Goal: Find specific page/section: Find specific page/section

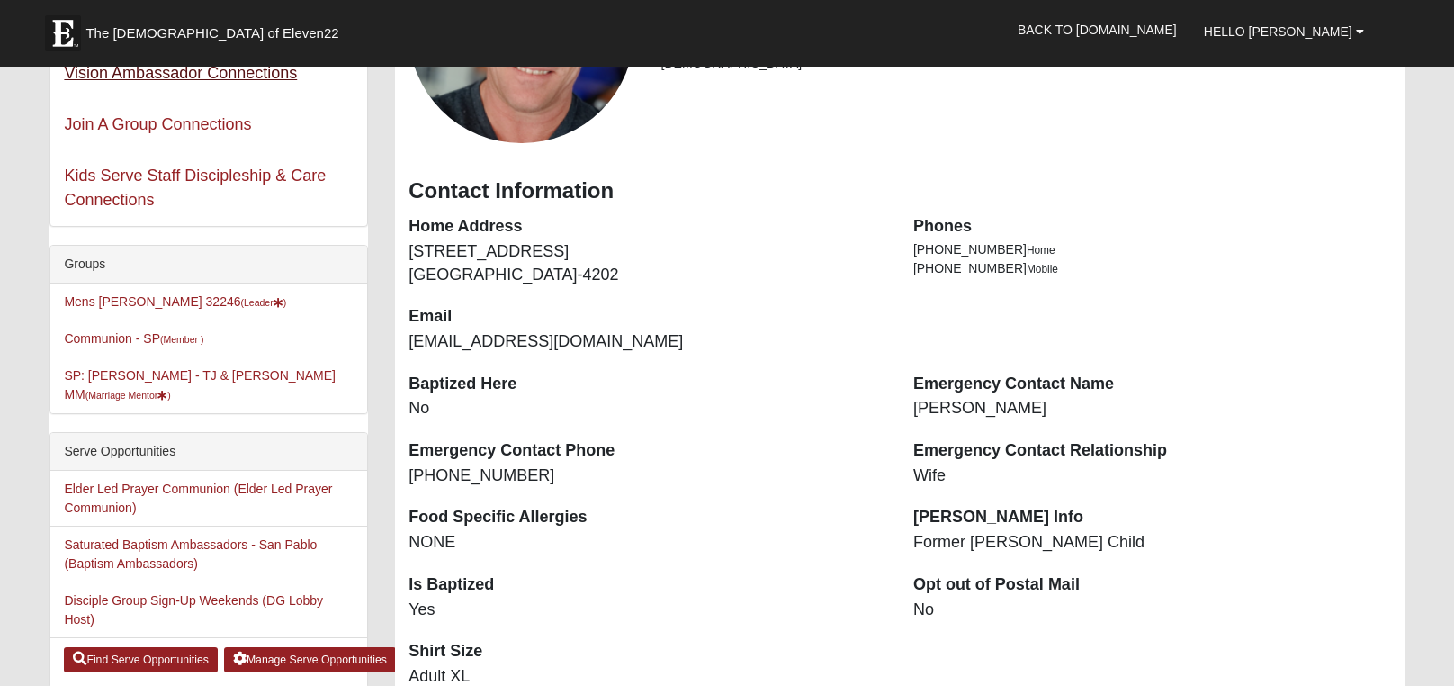
scroll to position [270, 0]
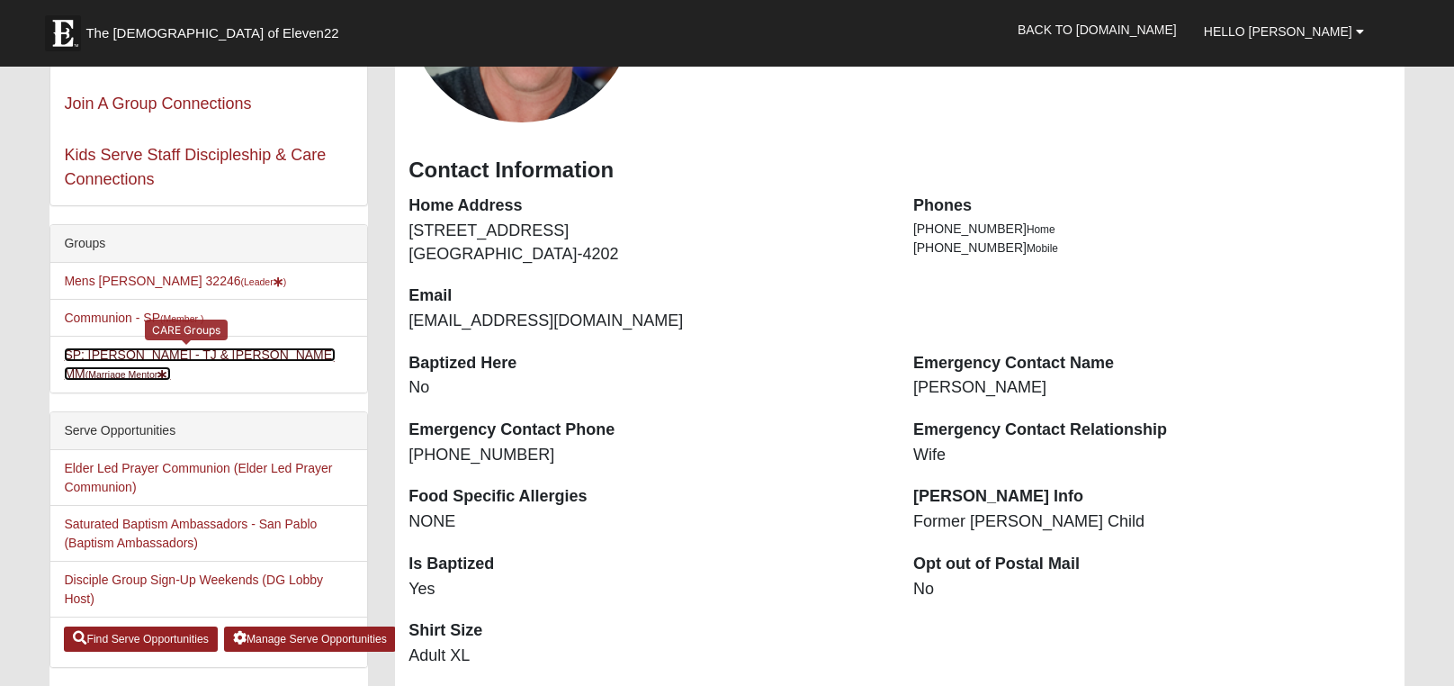
click at [171, 369] on small "(Marriage Mentor )" at bounding box center [127, 374] width 85 height 11
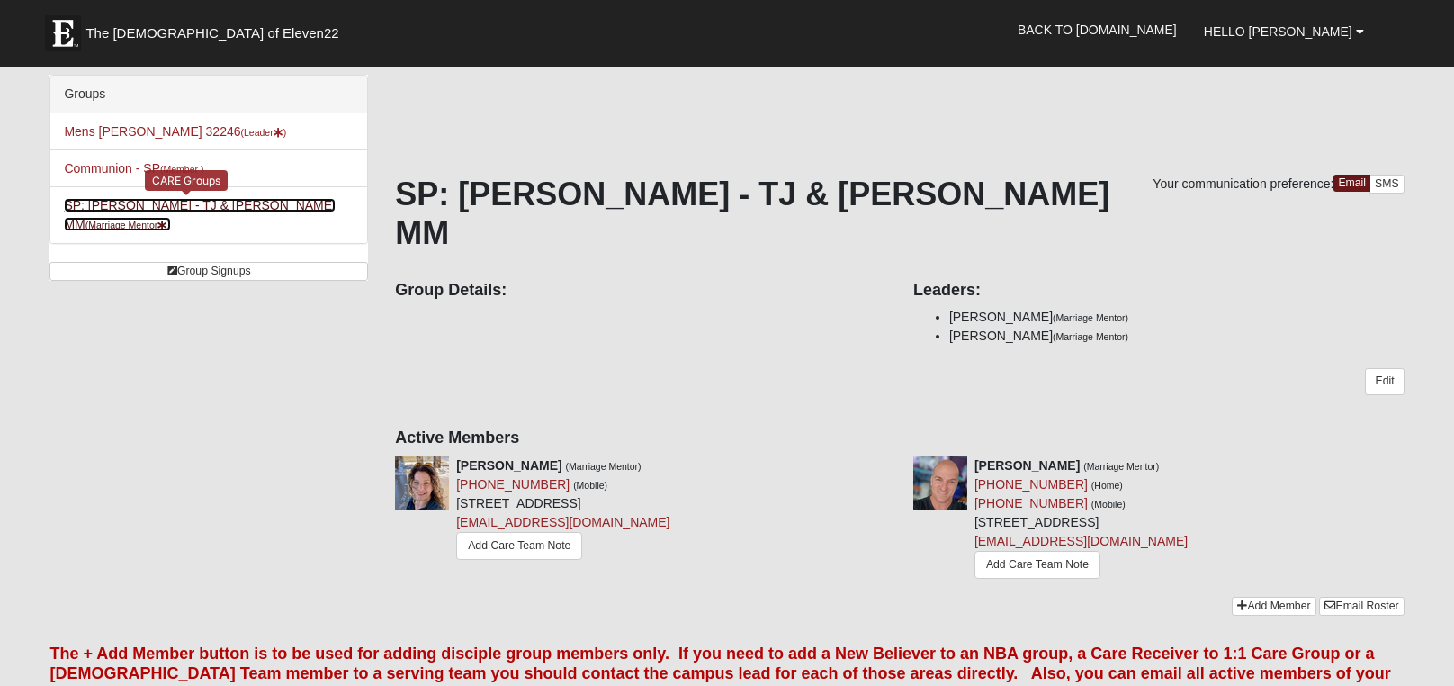
click at [171, 220] on small "(Marriage Mentor )" at bounding box center [127, 225] width 85 height 11
click at [144, 210] on link "SP: [PERSON_NAME] - TJ & [PERSON_NAME] MM (Marriage Mentor )" at bounding box center [200, 214] width 272 height 33
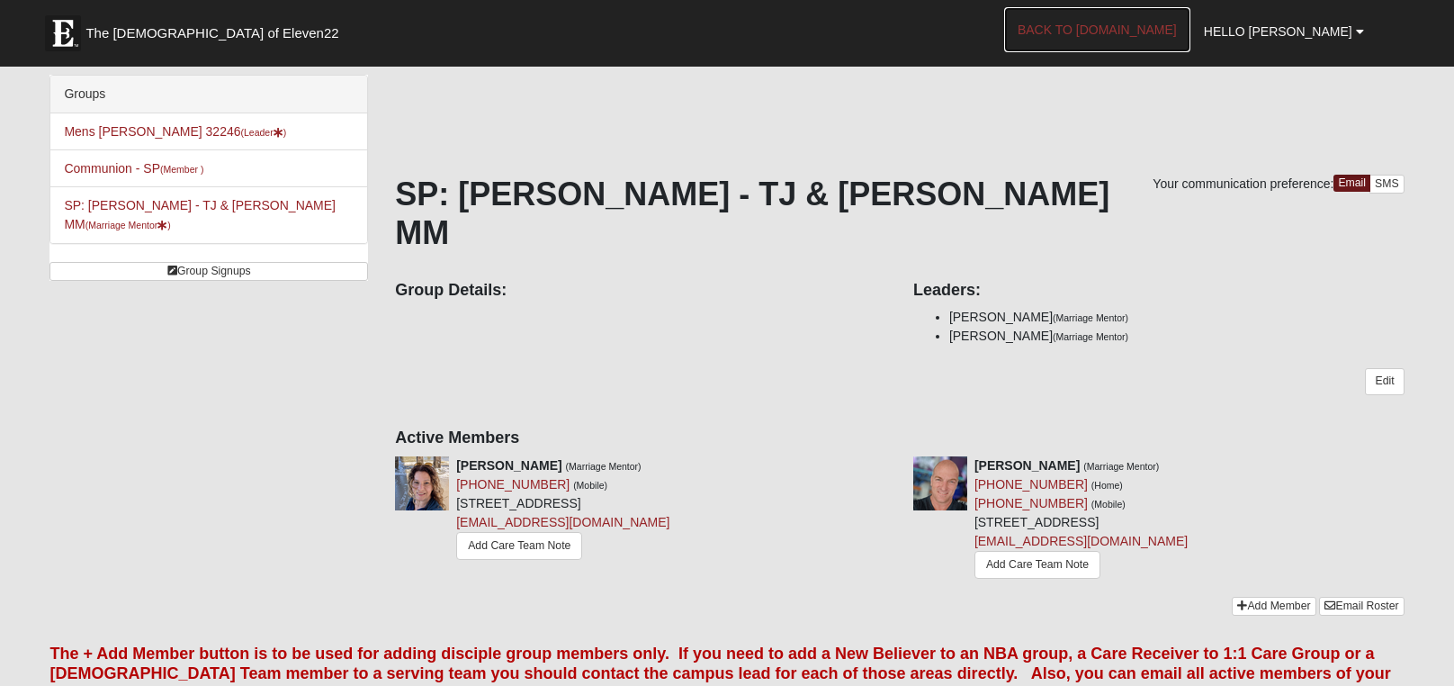
click at [1092, 32] on link "Back to [DOMAIN_NAME]" at bounding box center [1097, 29] width 186 height 45
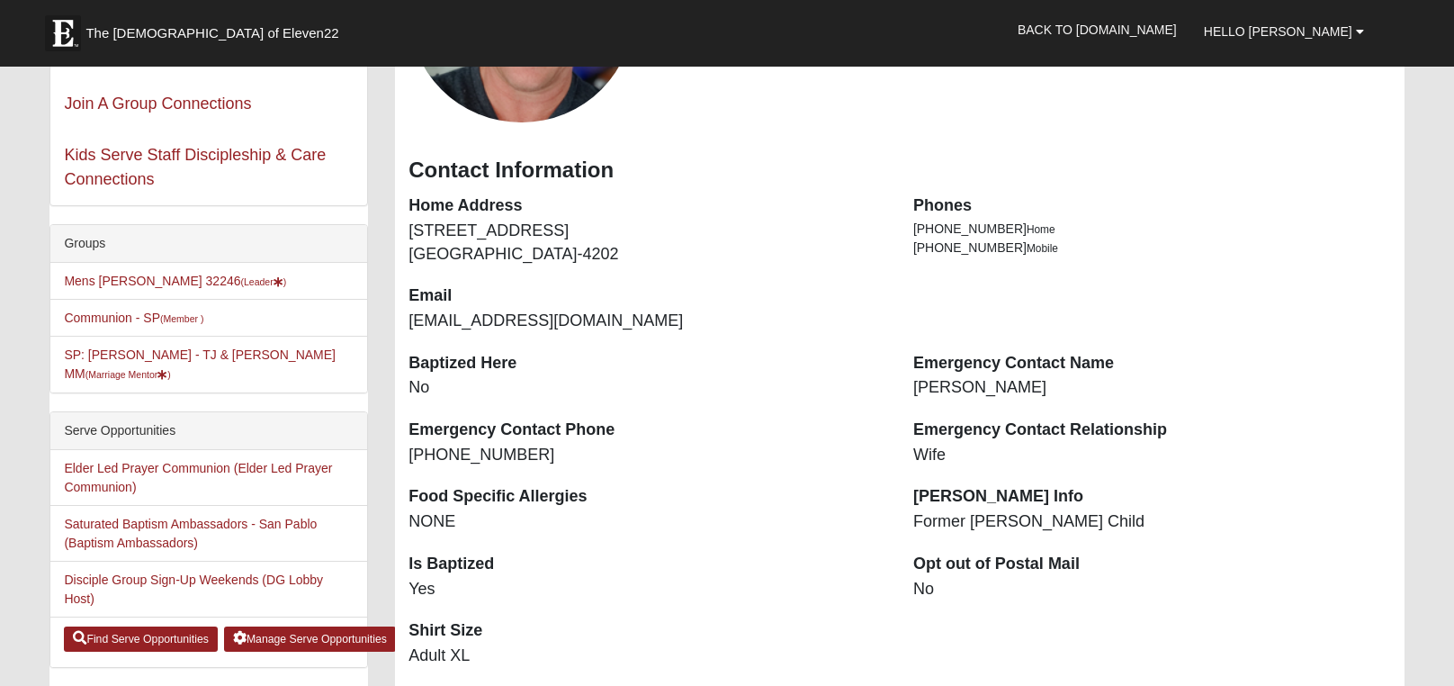
scroll to position [360, 0]
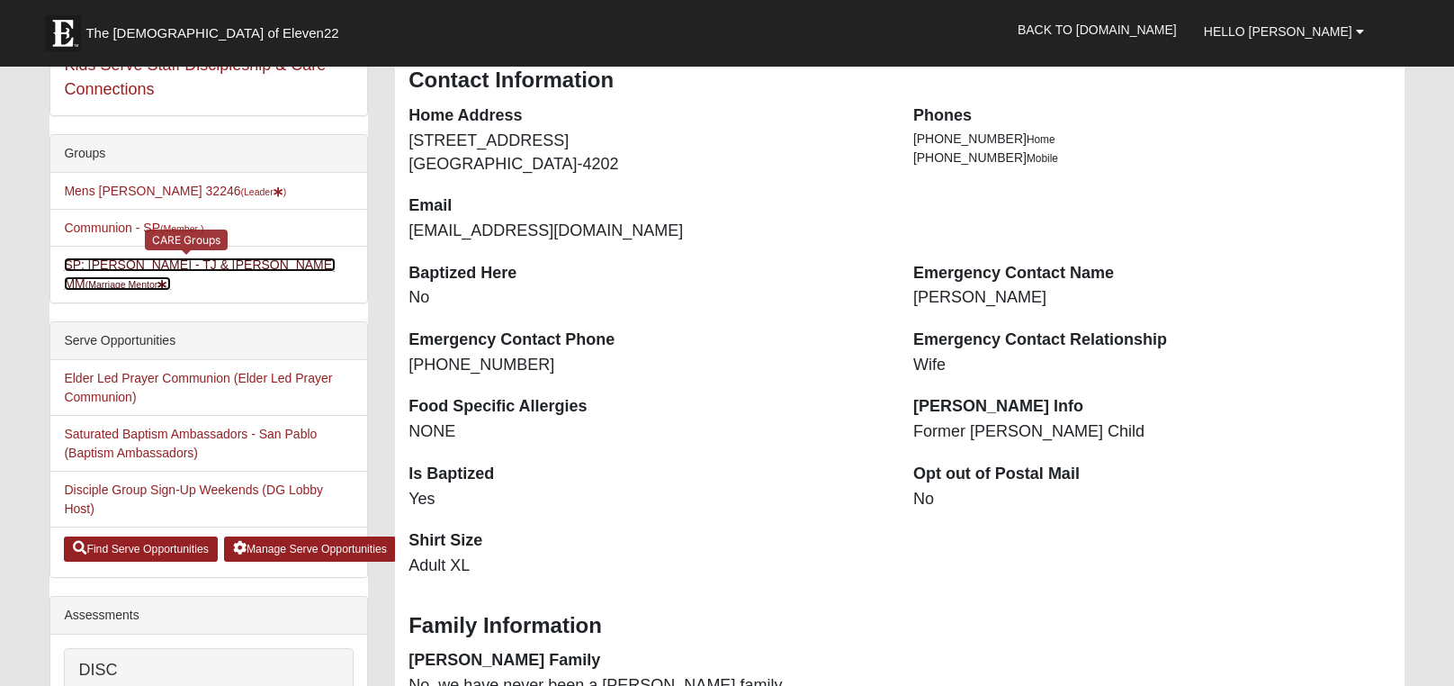
click at [182, 266] on link "SP: Haines - TJ & Lisa MM (Marriage Mentor )" at bounding box center [200, 273] width 272 height 33
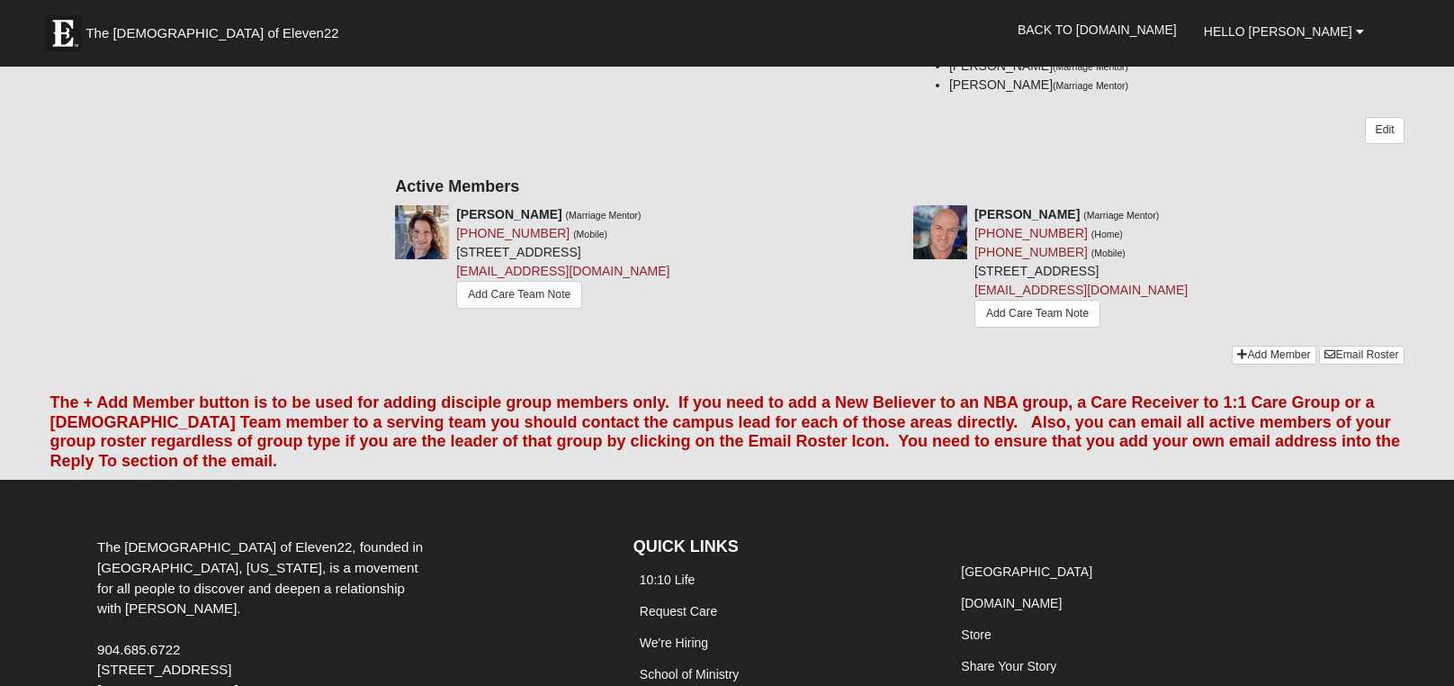
scroll to position [270, 0]
